Goal: Information Seeking & Learning: Find specific fact

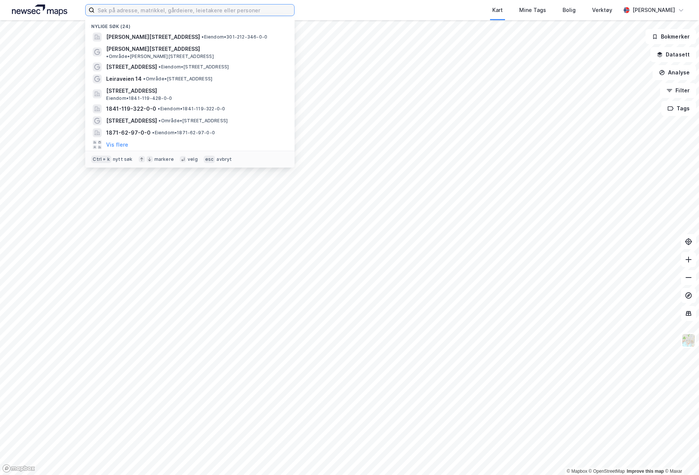
click at [156, 14] on input at bounding box center [195, 9] width 200 height 11
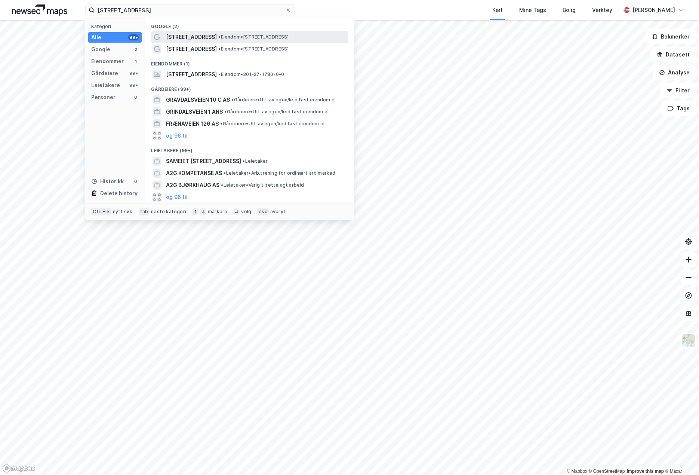
click at [216, 33] on div "[STREET_ADDRESS] • Eiendom • [STREET_ADDRESS]" at bounding box center [256, 37] width 181 height 9
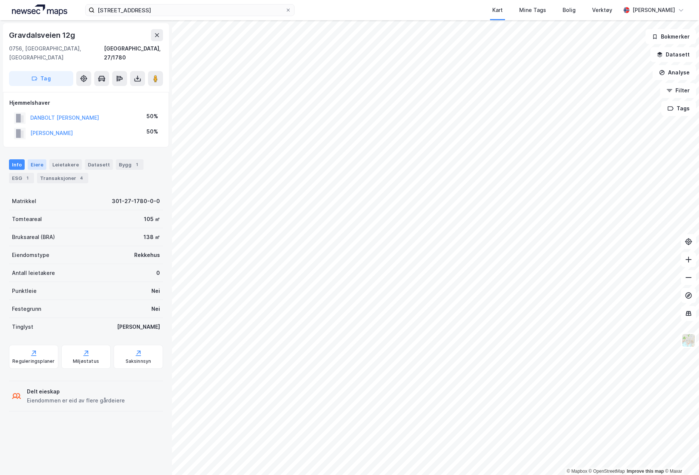
click at [35, 159] on div "Eiere" at bounding box center [37, 164] width 19 height 10
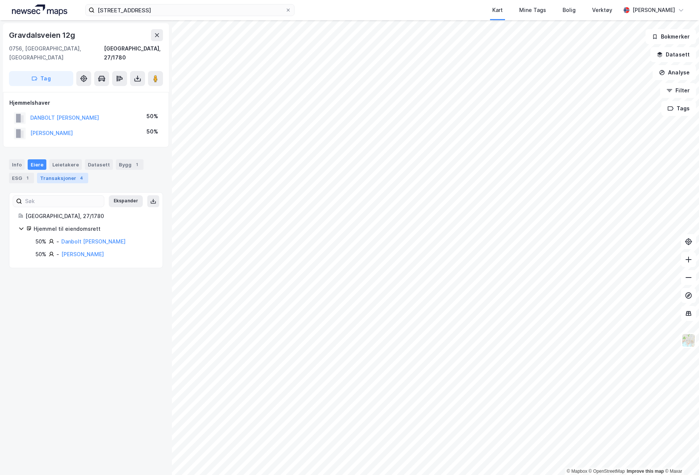
click at [47, 173] on div "Transaksjoner 4" at bounding box center [62, 178] width 51 height 10
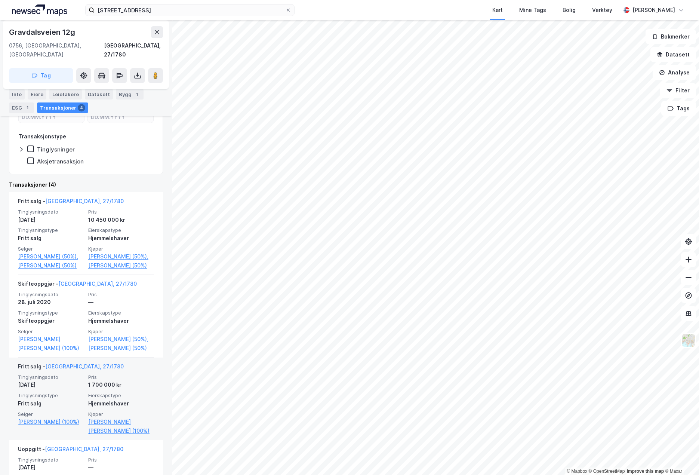
scroll to position [131, 0]
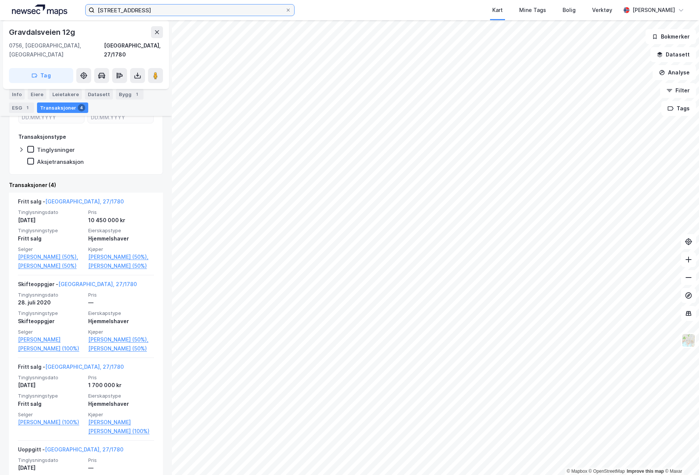
click at [156, 9] on input "[STREET_ADDRESS]" at bounding box center [190, 9] width 191 height 11
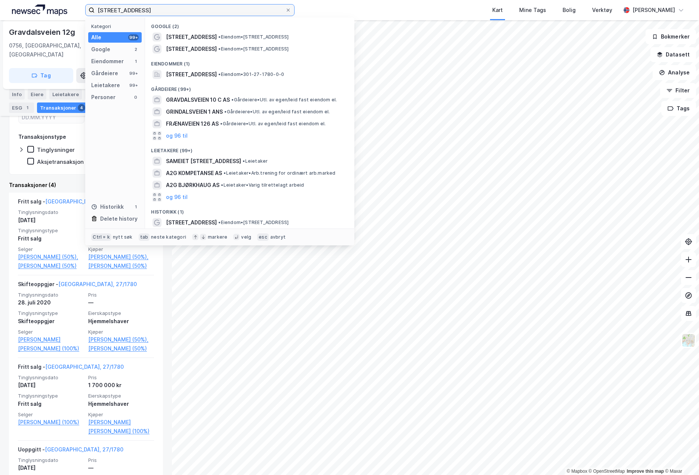
click at [156, 10] on input "[STREET_ADDRESS]" at bounding box center [190, 9] width 191 height 11
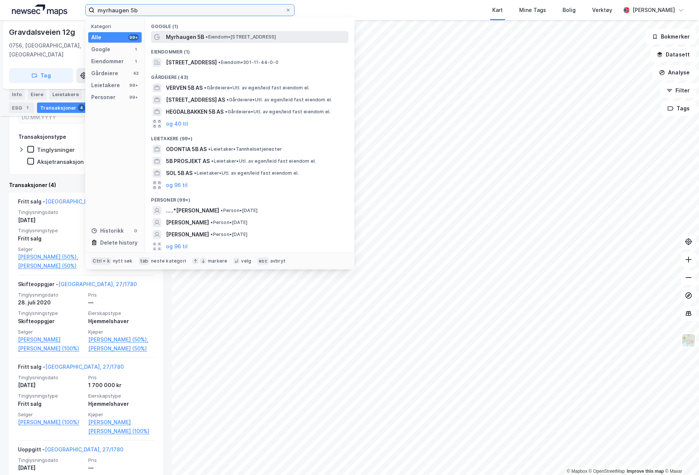
type input "myrhaugen 5b"
click at [234, 42] on div "Myrhaugen 5B • Eiendom • [STREET_ADDRESS]" at bounding box center [249, 37] width 197 height 12
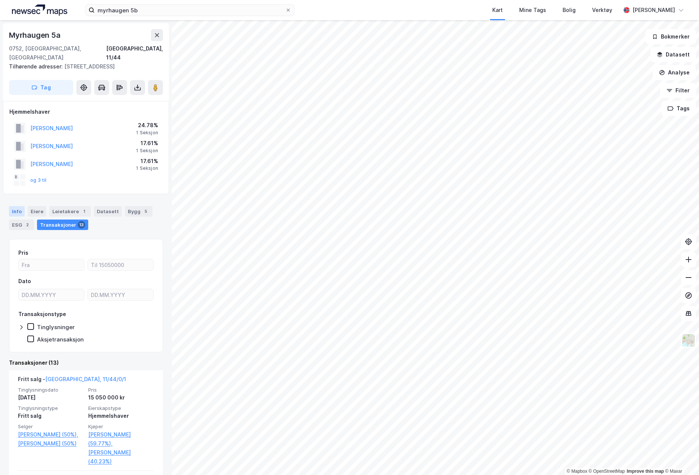
click at [21, 206] on div "Info" at bounding box center [17, 211] width 16 height 10
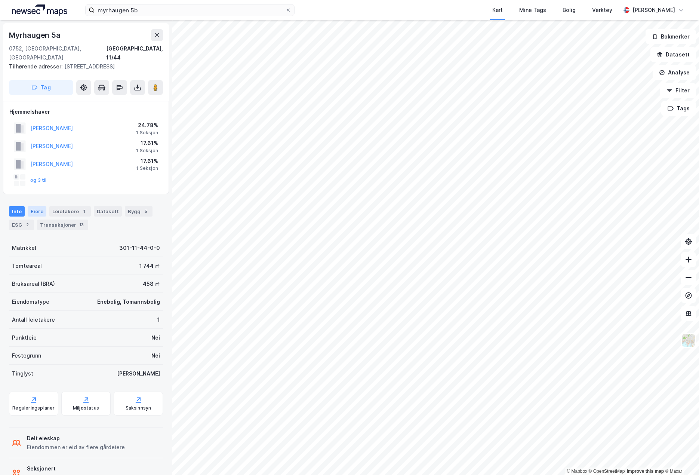
click at [36, 206] on div "Eiere" at bounding box center [37, 211] width 19 height 10
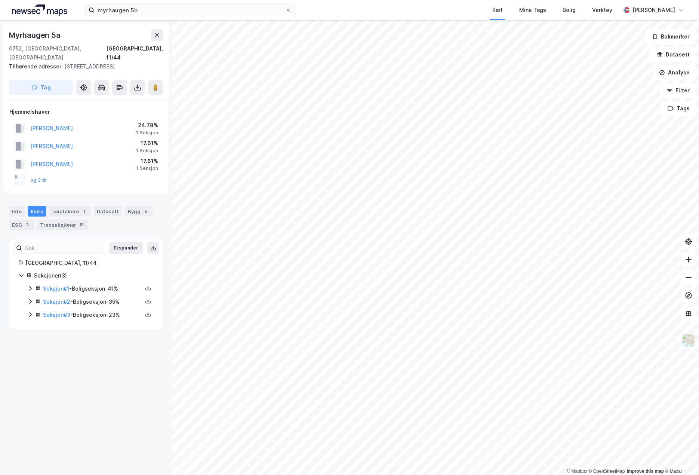
click at [28, 298] on icon at bounding box center [30, 301] width 6 height 6
click at [30, 285] on icon at bounding box center [30, 288] width 6 height 6
click at [30, 288] on icon at bounding box center [30, 289] width 4 height 3
click at [108, 288] on div "Seksjon # 1 - Boligseksjon - 41% Seksjon # 2 - Boligseksjon - 35% Seksjon # 3 -…" at bounding box center [90, 302] width 126 height 36
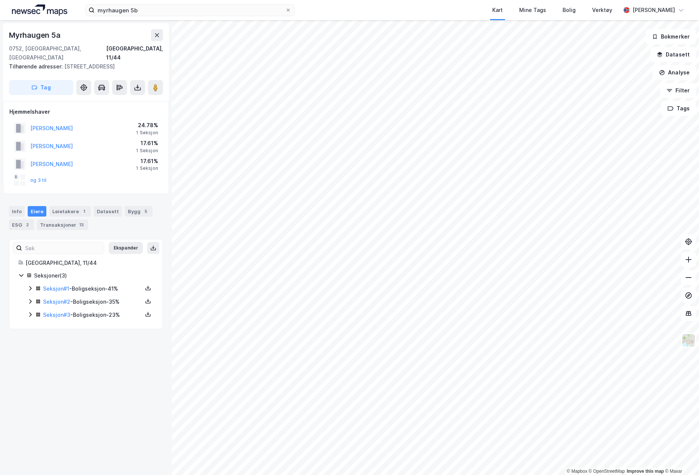
click at [105, 297] on div "Seksjon # 2 - Boligseksjon - 35%" at bounding box center [92, 301] width 99 height 9
click at [65, 219] on div "Transaksjoner 13" at bounding box center [62, 224] width 51 height 10
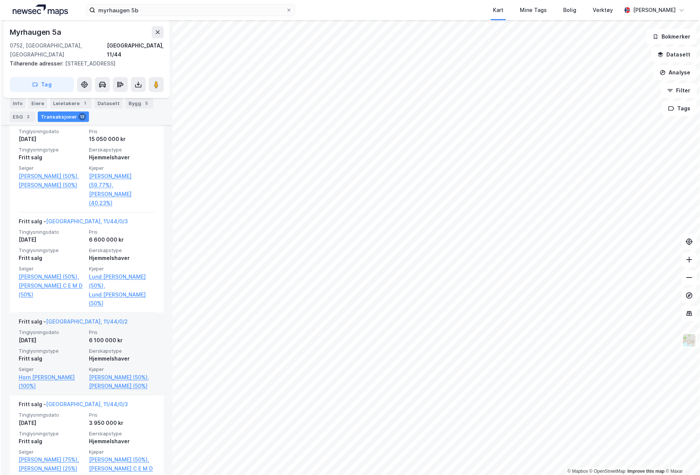
scroll to position [262, 0]
